Goal: Transaction & Acquisition: Purchase product/service

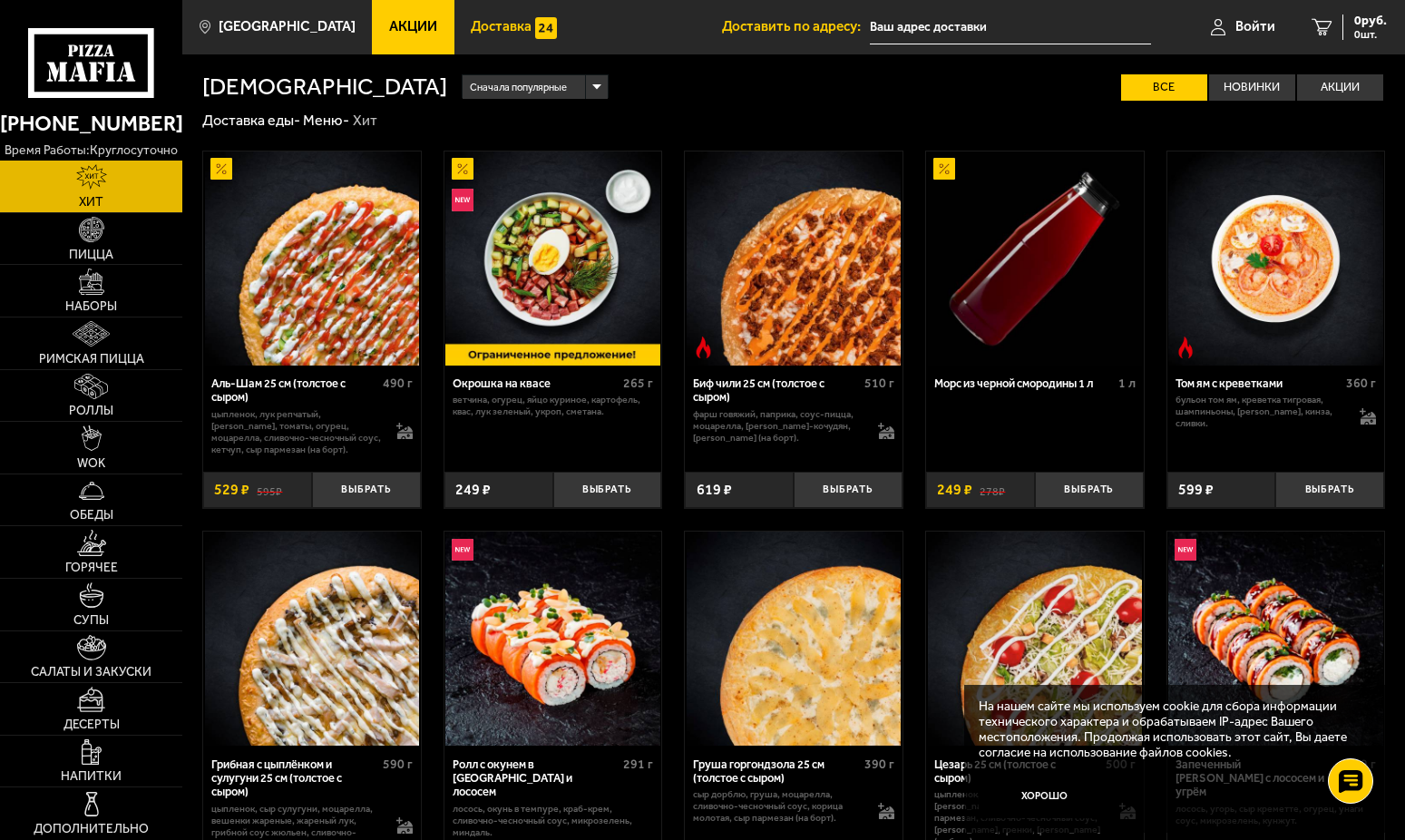
click at [471, 21] on span "Доставка" at bounding box center [501, 26] width 61 height 14
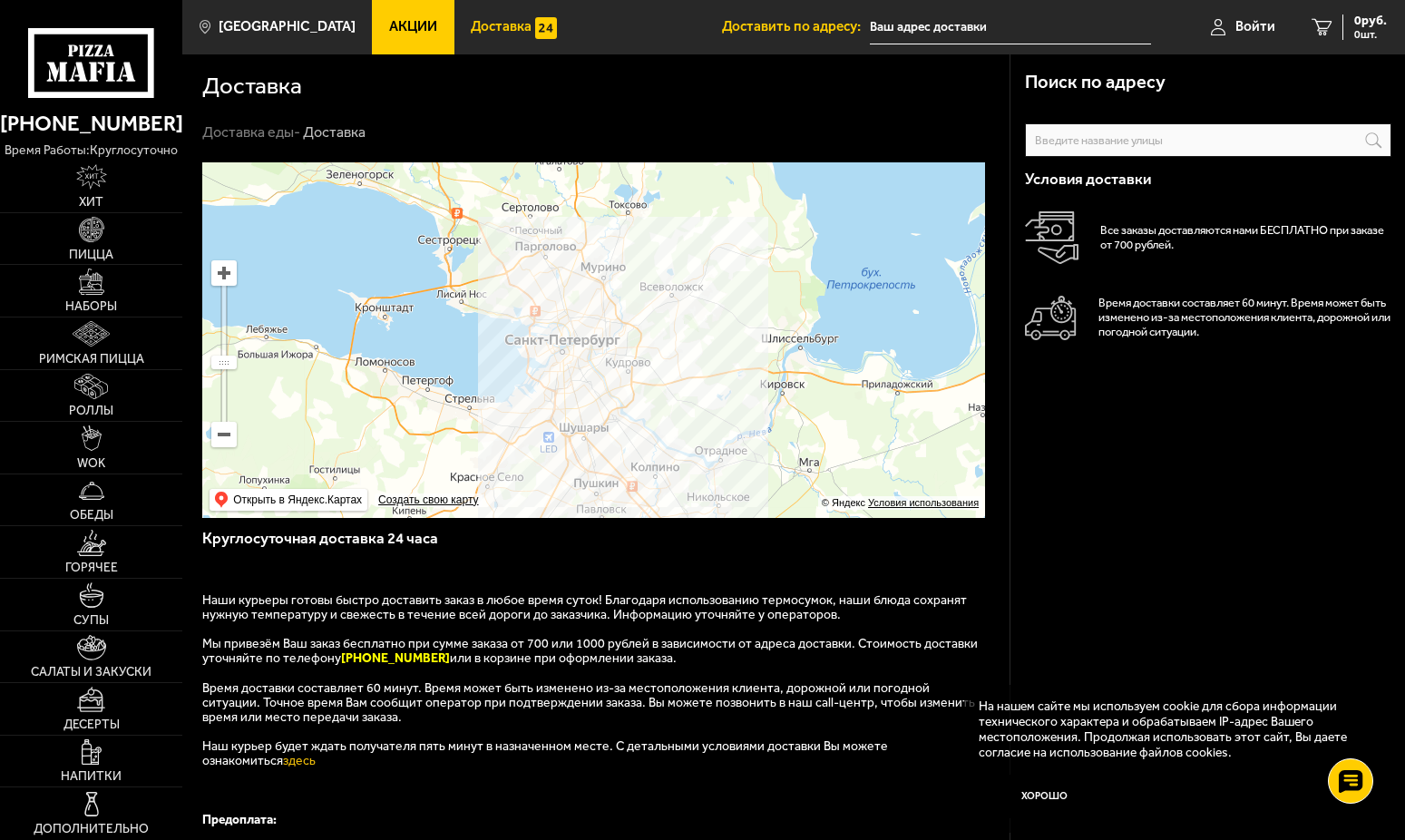
drag, startPoint x: 708, startPoint y: 264, endPoint x: 730, endPoint y: 374, distance: 112.2
click at [730, 374] on ymaps at bounding box center [593, 340] width 782 height 356
click at [104, 297] on link "Наборы" at bounding box center [91, 290] width 182 height 52
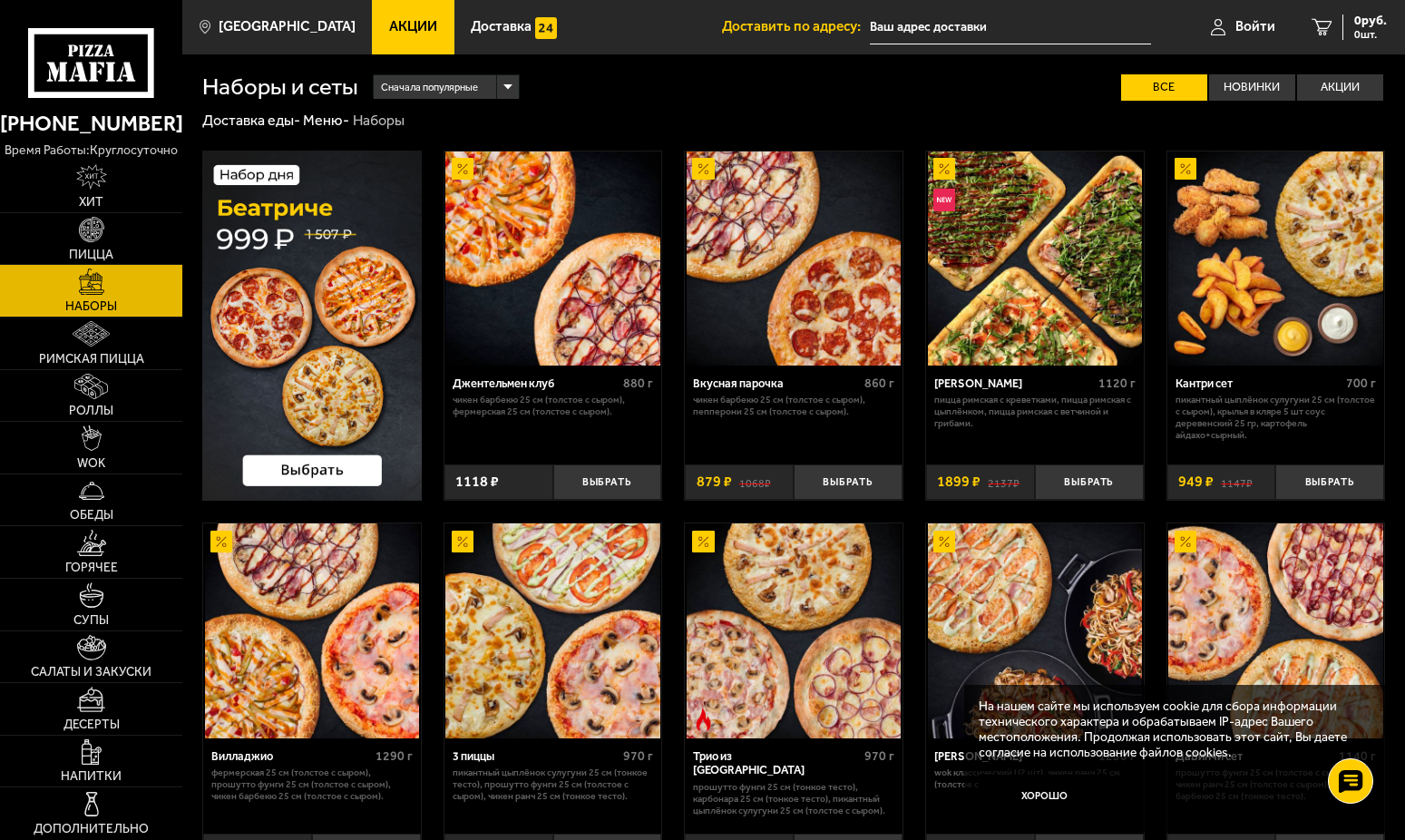
click at [383, 18] on link "Акции" at bounding box center [412, 27] width 81 height 55
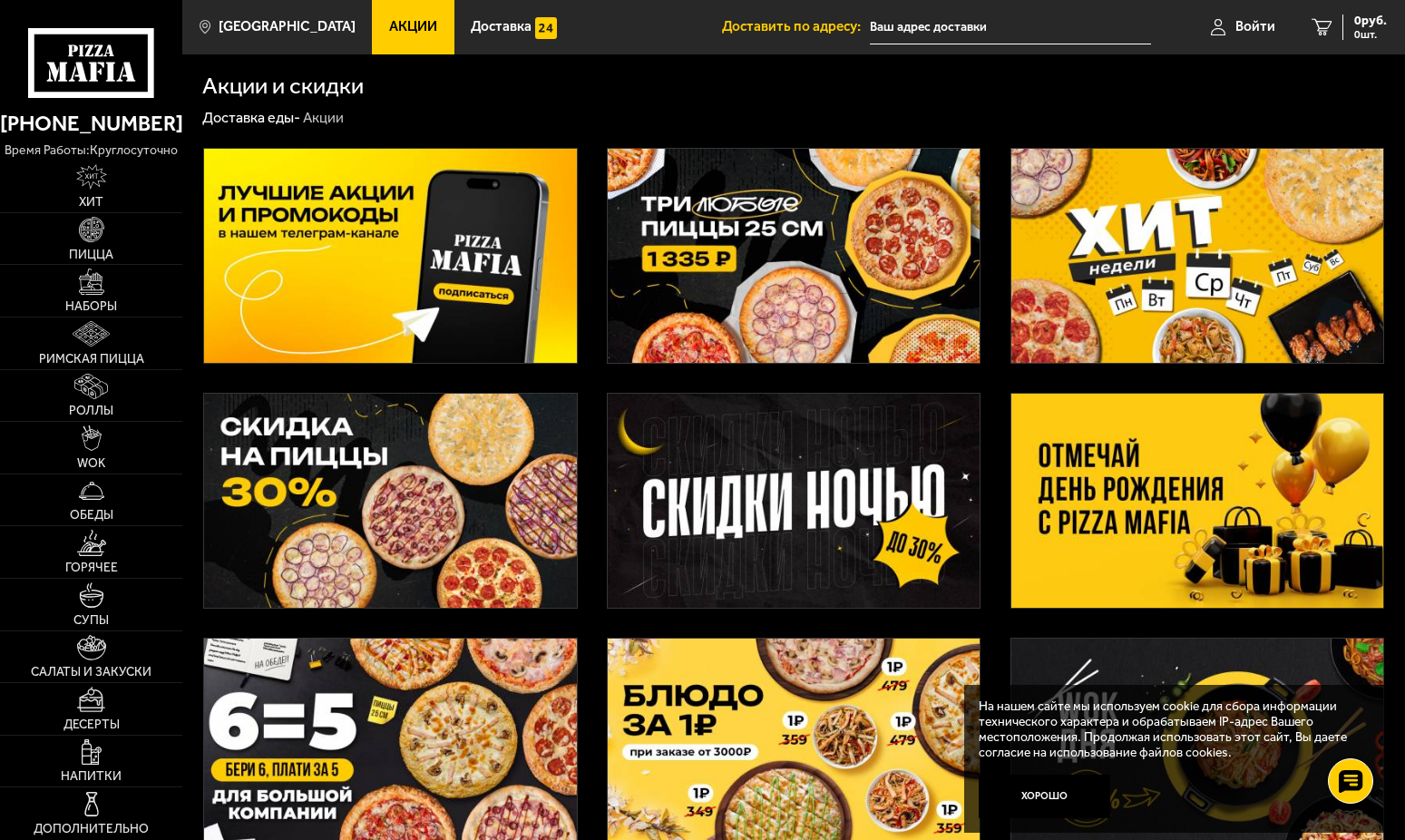
click at [336, 485] on img at bounding box center [390, 500] width 373 height 214
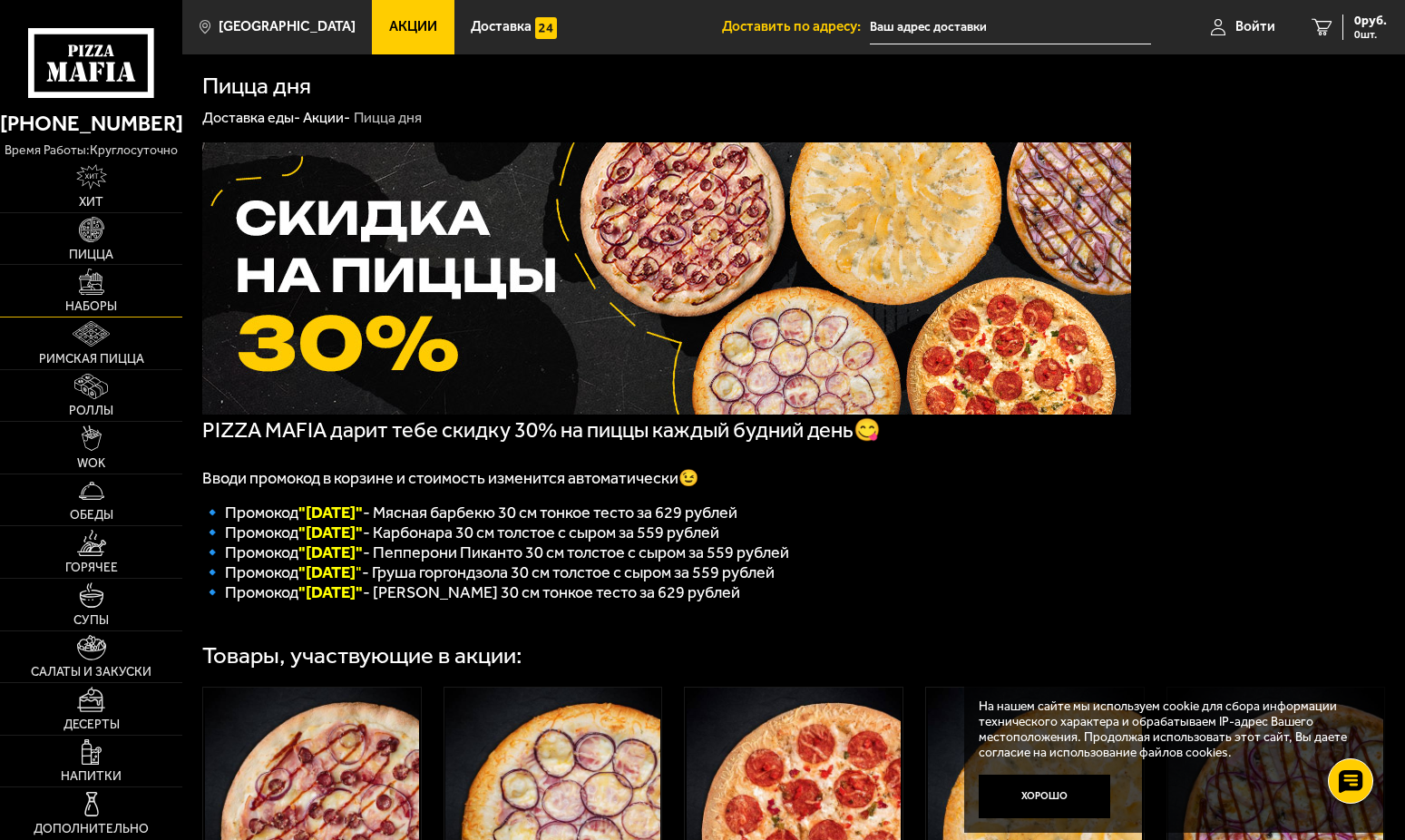
click at [99, 290] on img at bounding box center [91, 281] width 25 height 25
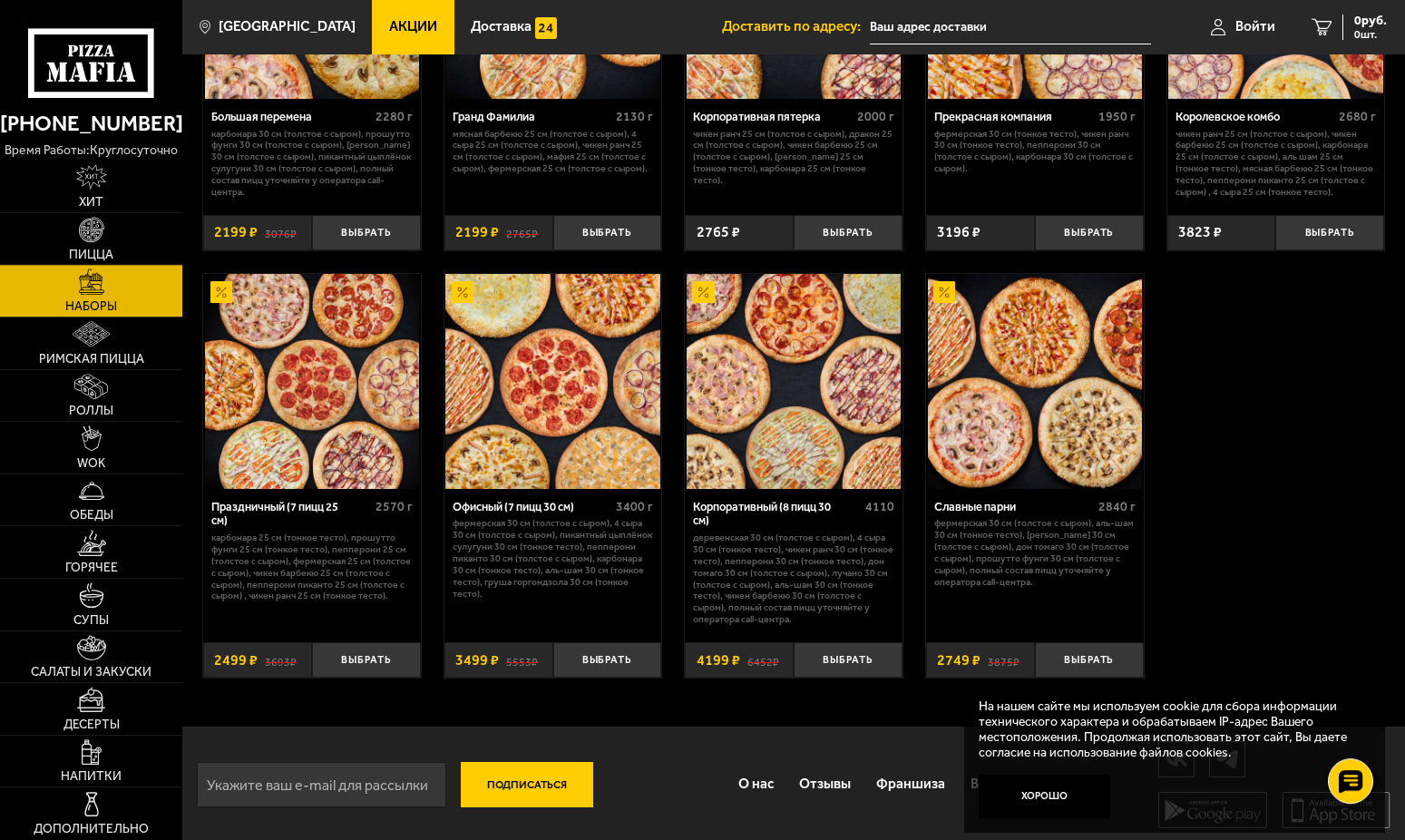
scroll to position [2154, 0]
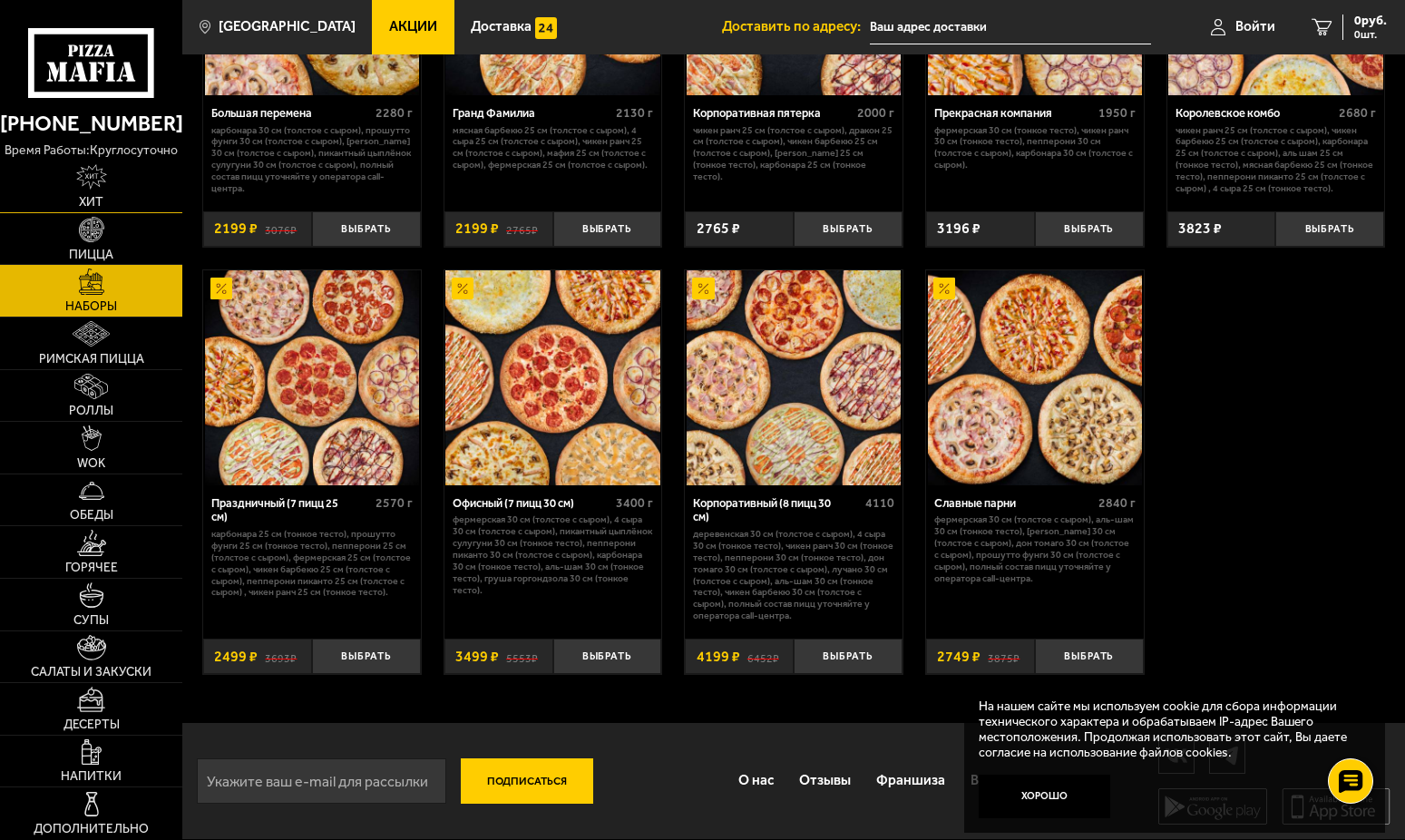
click at [106, 211] on link "Хит" at bounding box center [91, 186] width 182 height 52
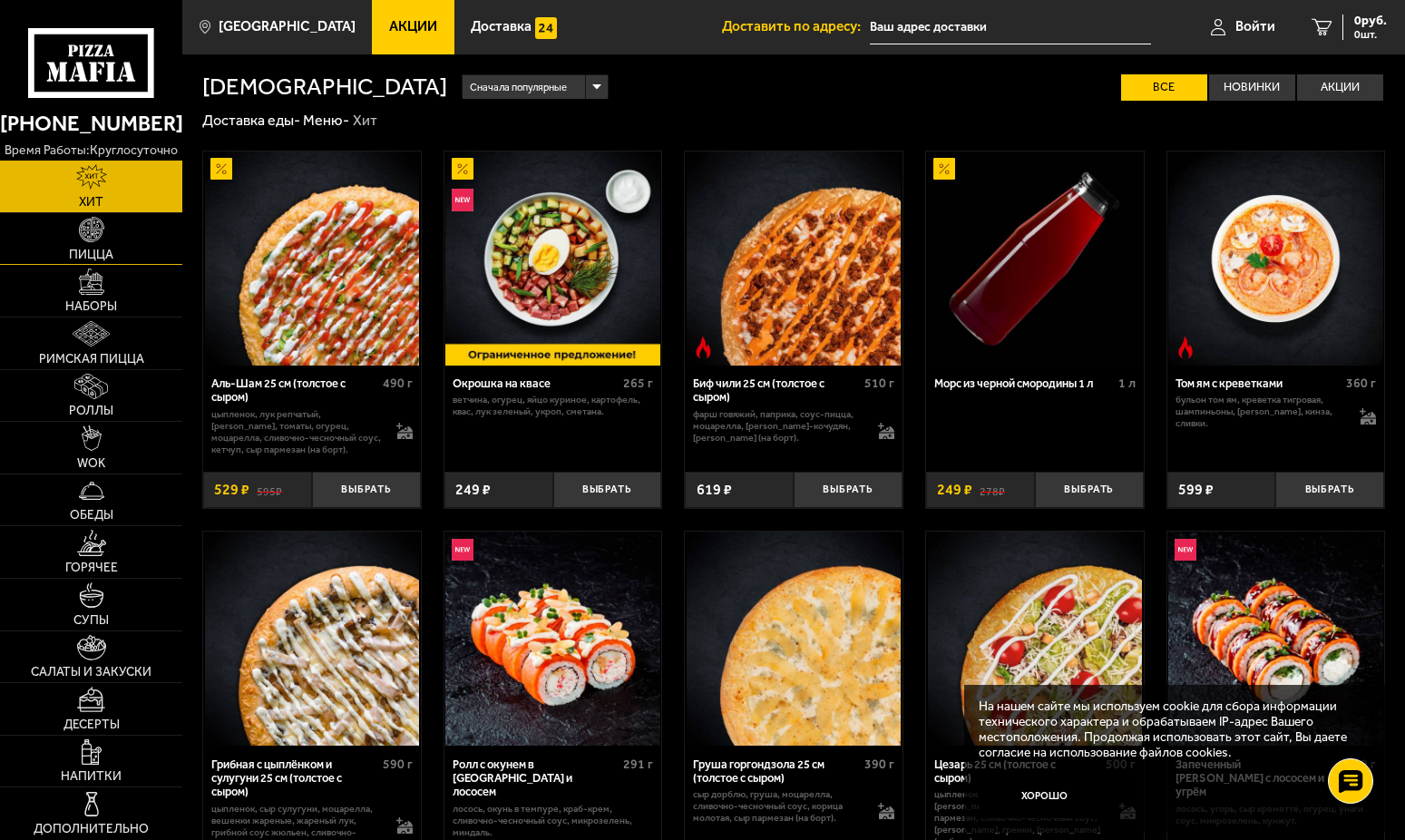
click at [104, 251] on span "Пицца" at bounding box center [90, 254] width 44 height 13
